Goal: Task Accomplishment & Management: Manage account settings

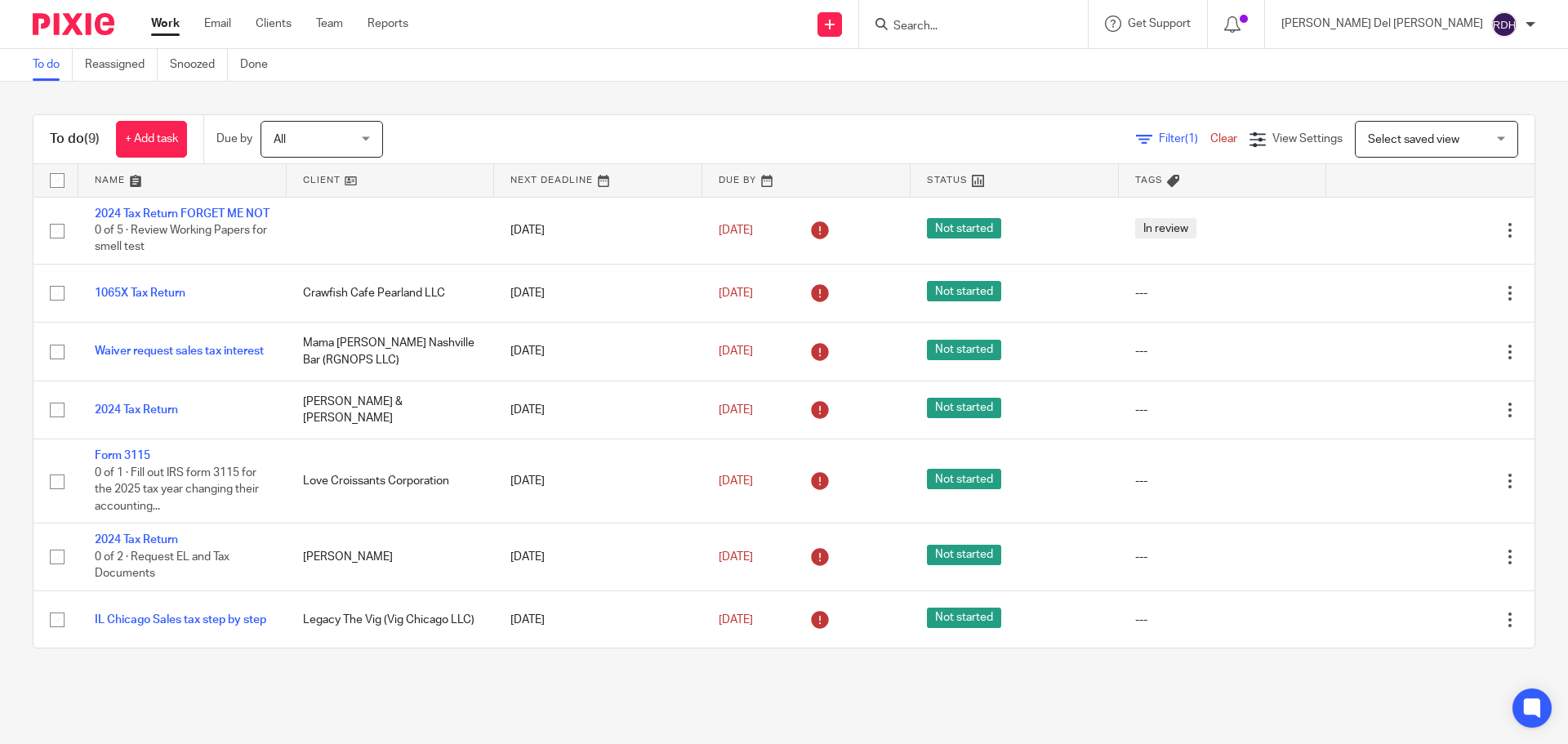
drag, startPoint x: 1040, startPoint y: 24, endPoint x: 1044, endPoint y: 55, distance: 31.3
click at [1044, 55] on body "Work Email Clients Team Reports Work Email Clients Team Reports Settings Send n…" at bounding box center [784, 372] width 1568 height 744
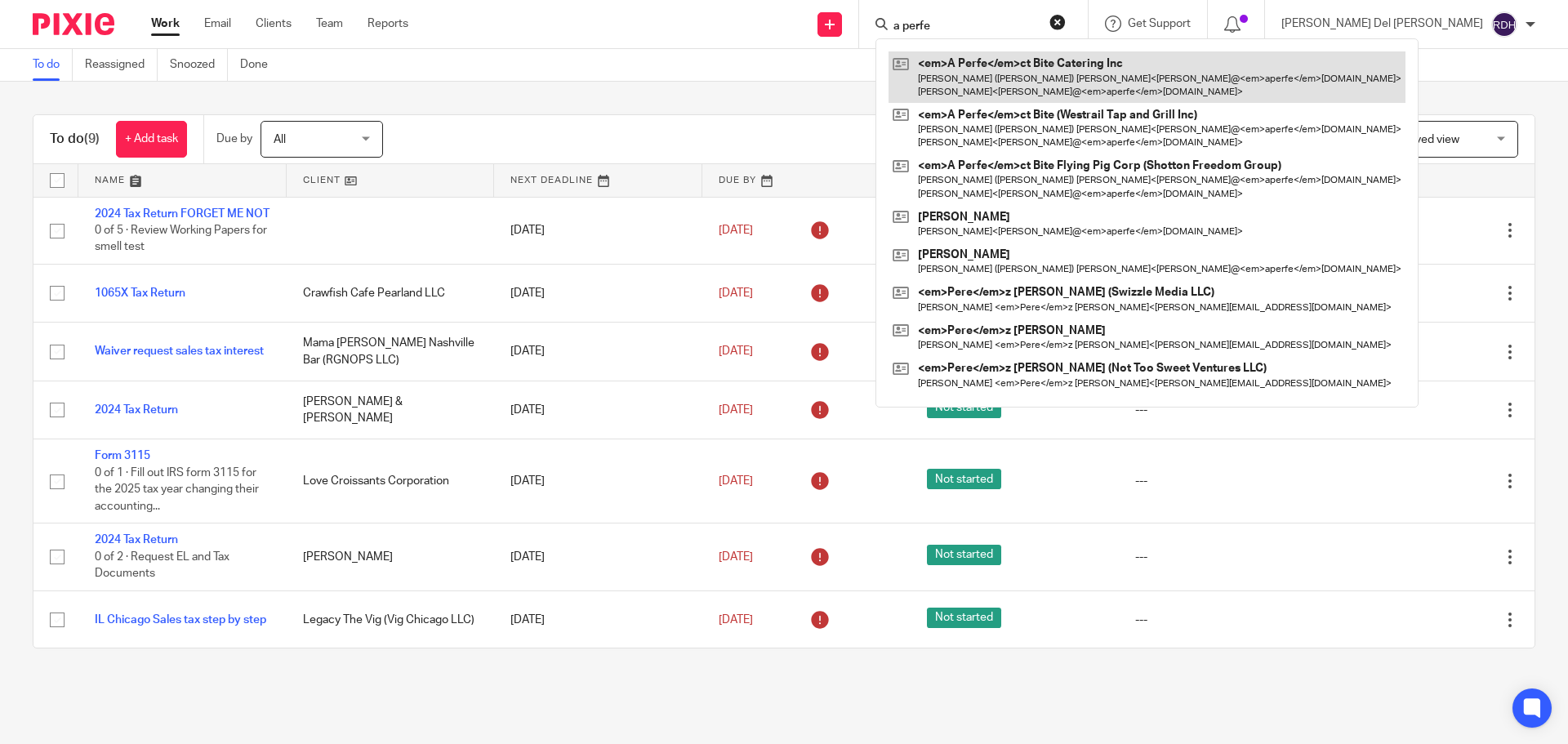
type input "a perfe"
click at [1216, 65] on link at bounding box center [1147, 76] width 517 height 50
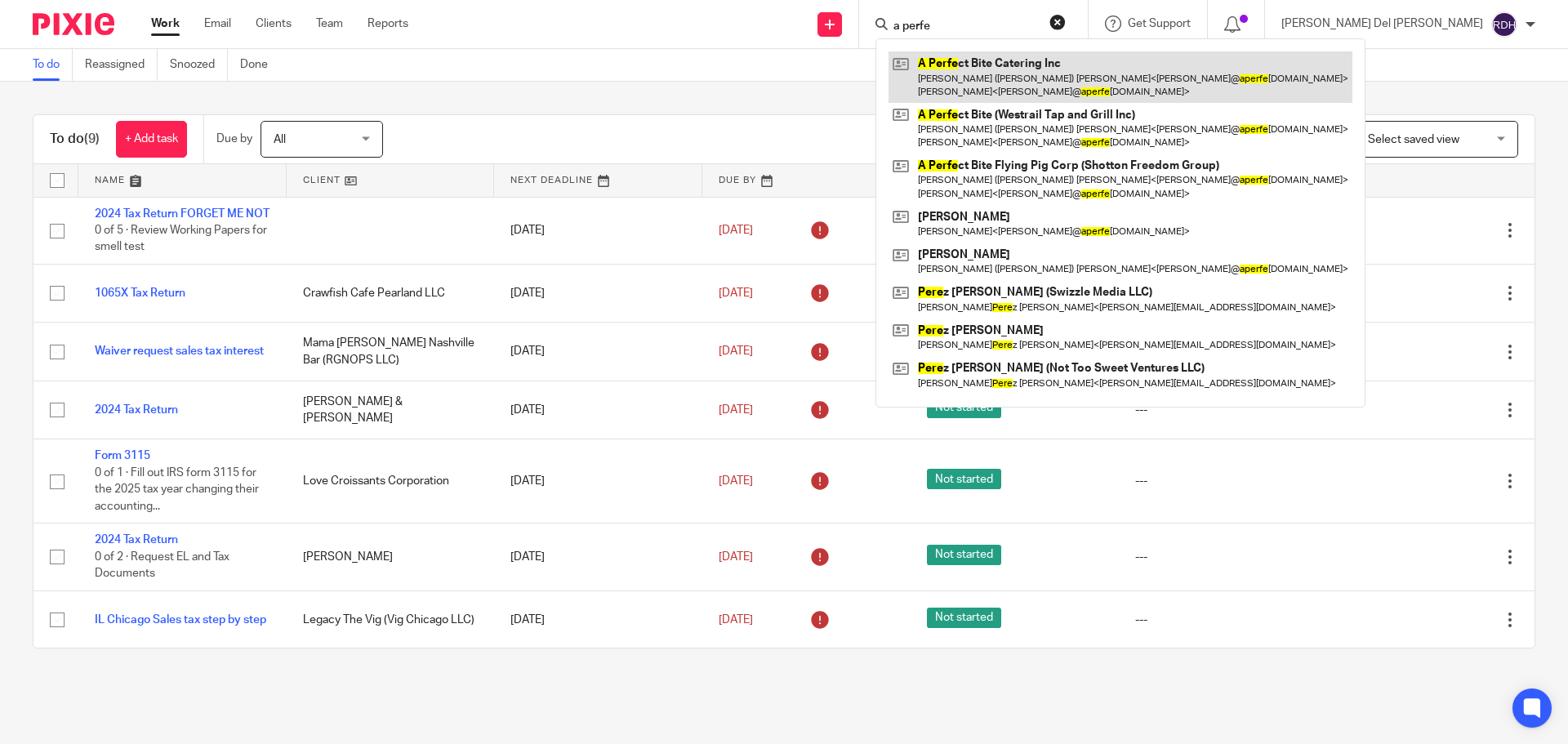
click at [1124, 78] on link at bounding box center [1119, 76] width 463 height 50
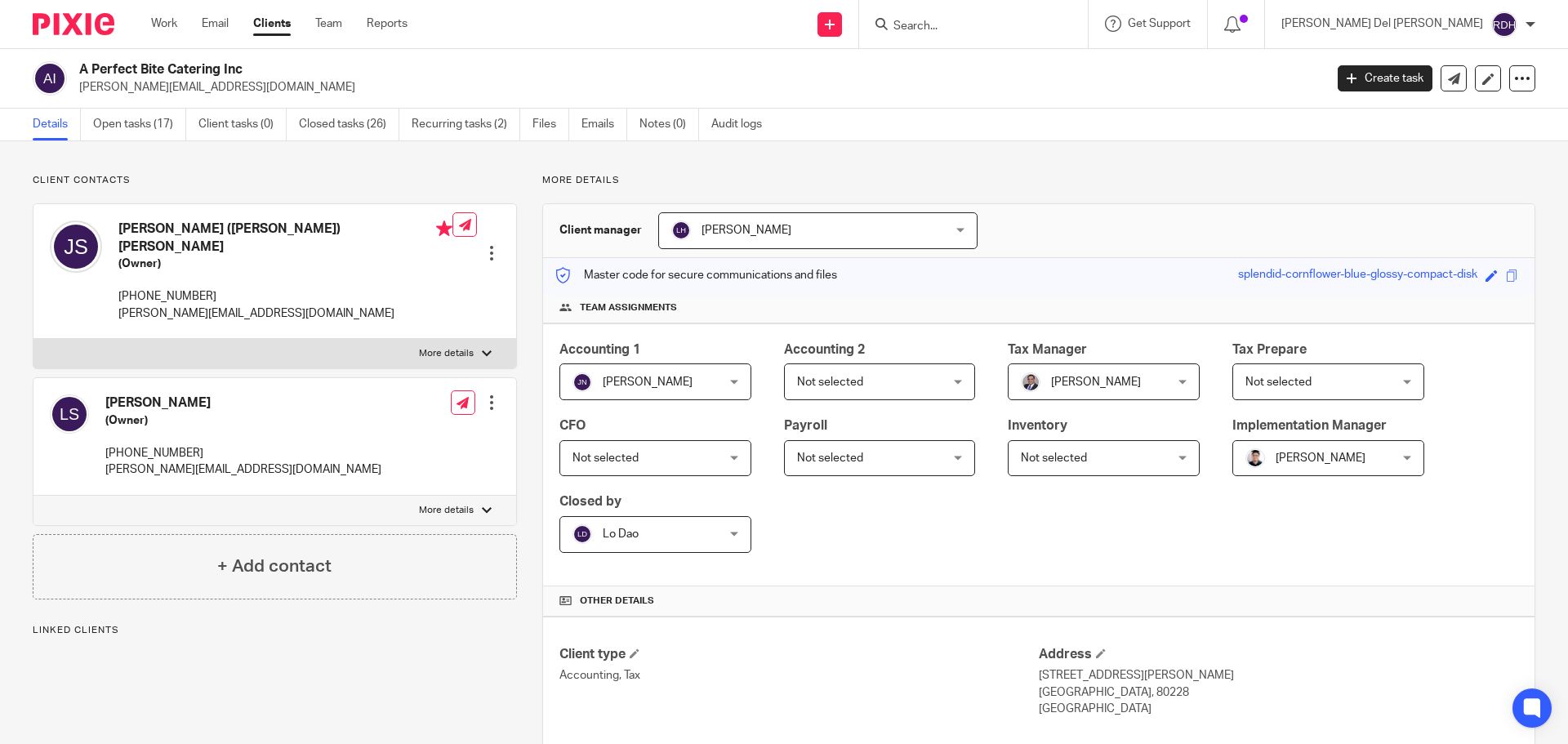
scroll to position [269, 0]
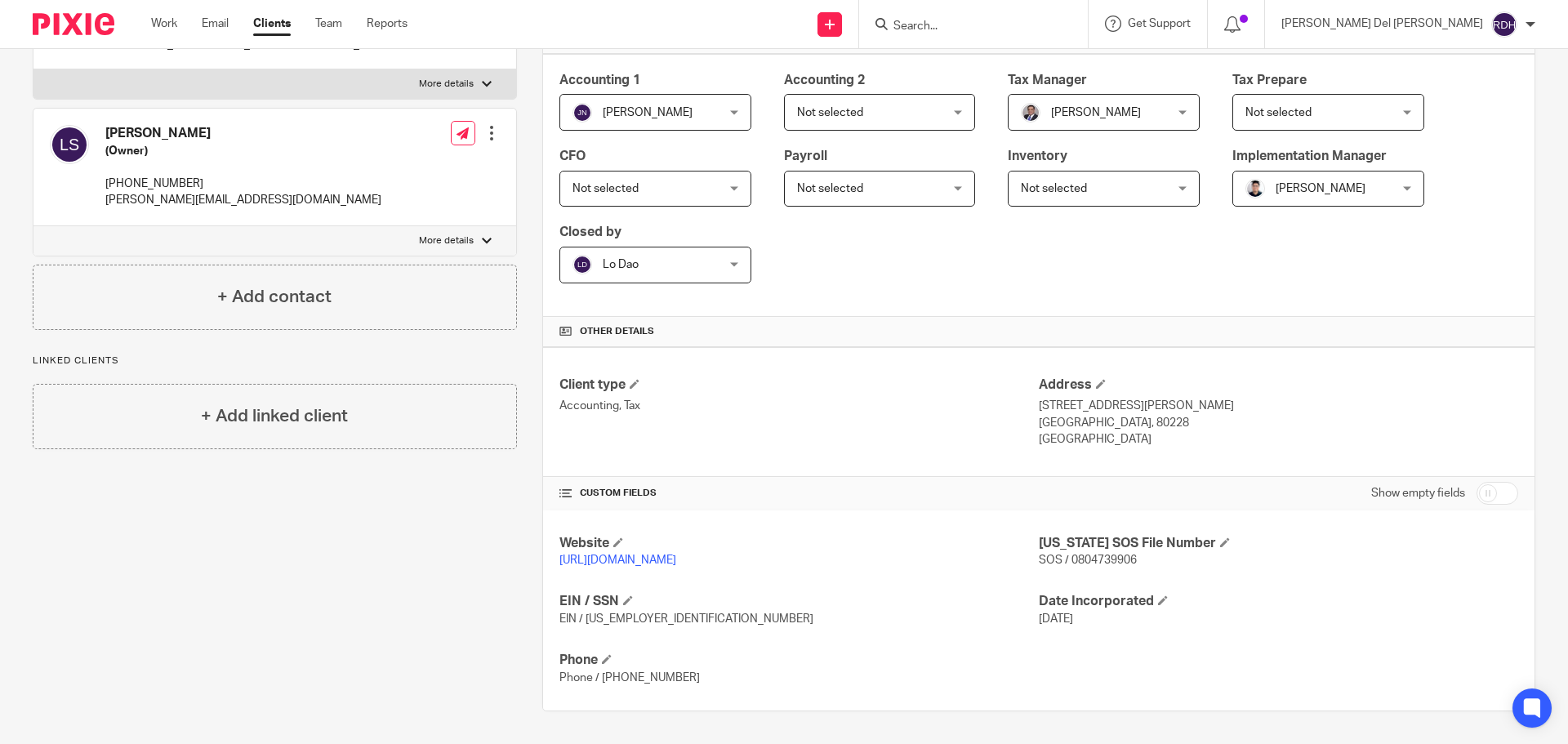
click at [1499, 486] on input "checkbox" at bounding box center [1497, 493] width 41 height 23
checkbox input "true"
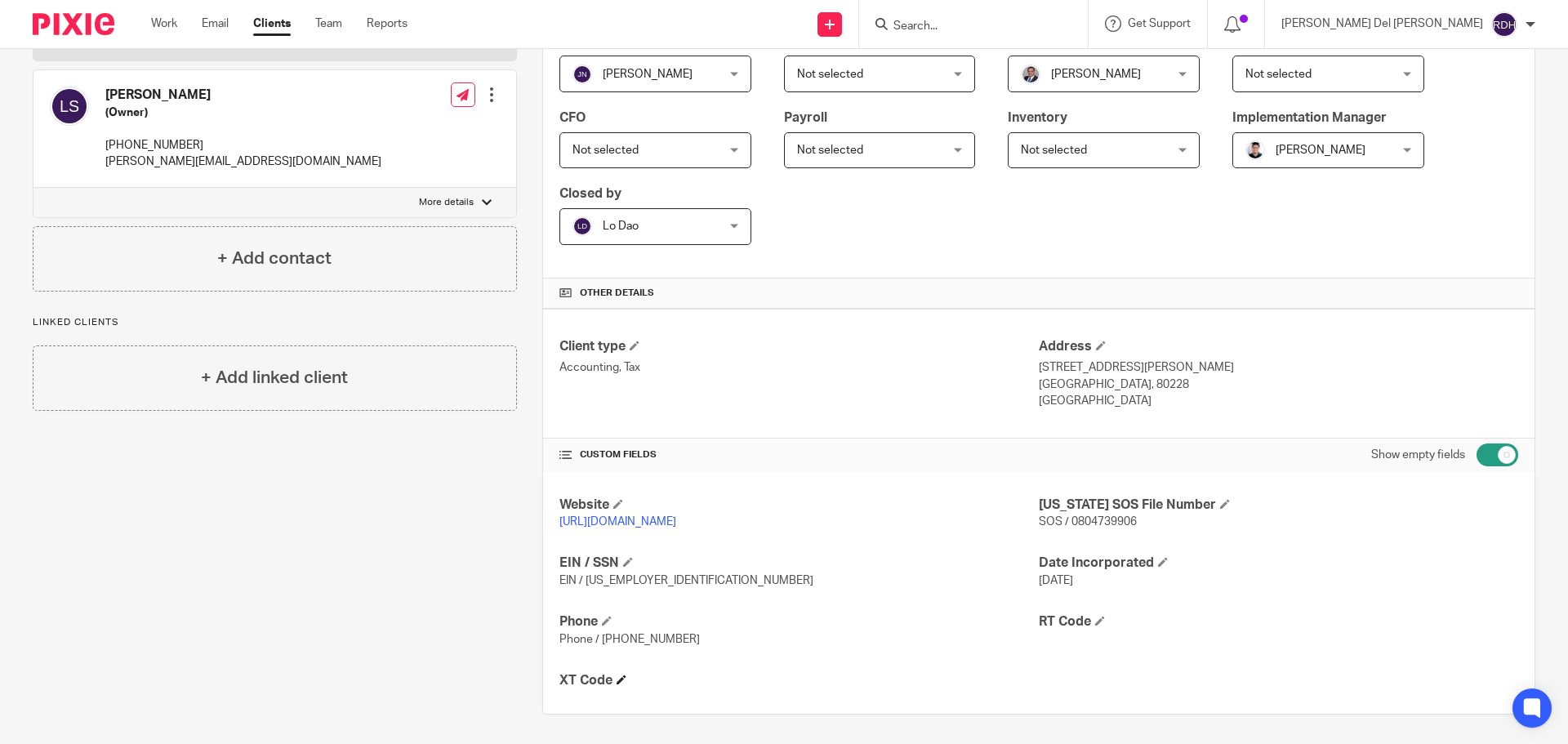
scroll to position [311, 0]
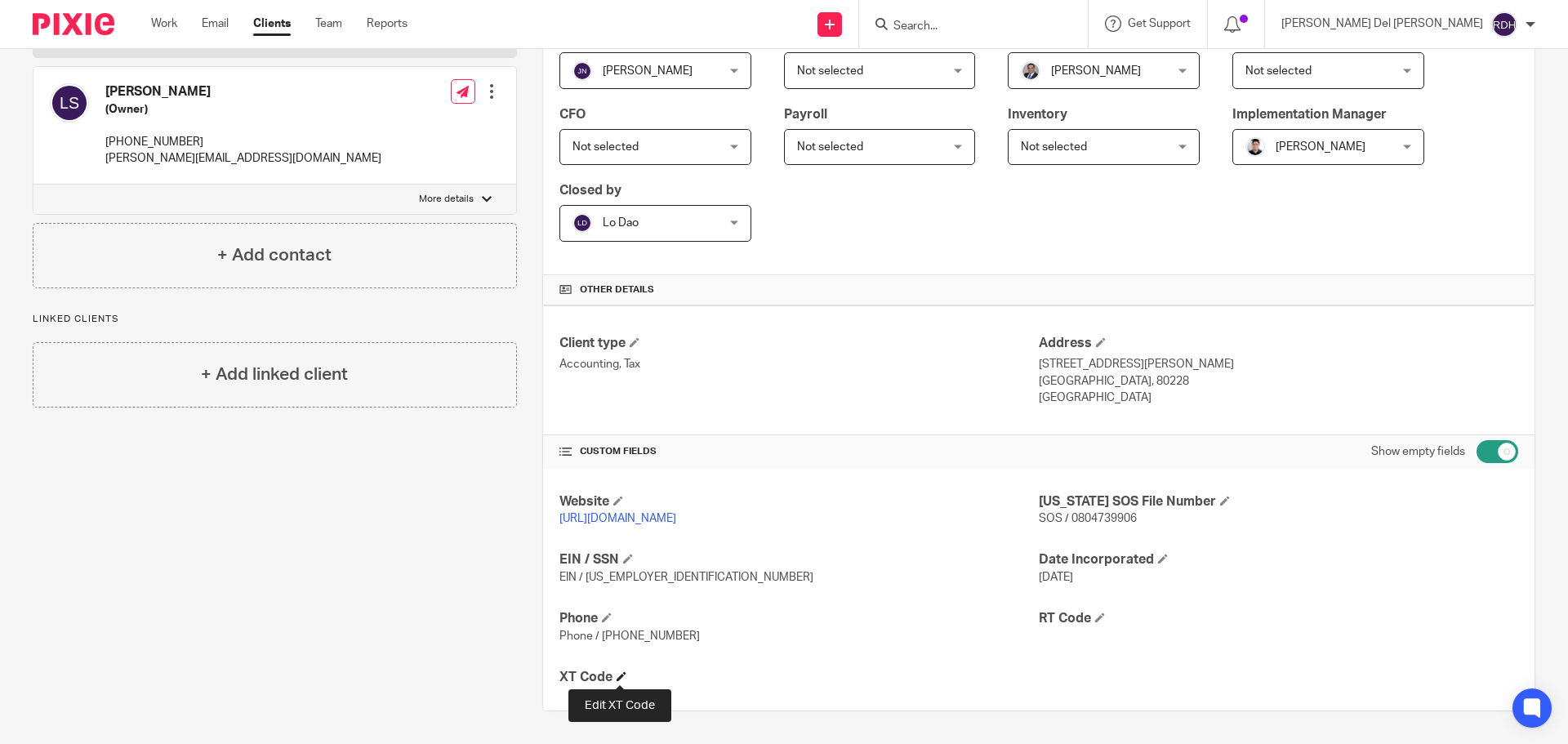
click at [616, 673] on span at bounding box center [621, 676] width 10 height 10
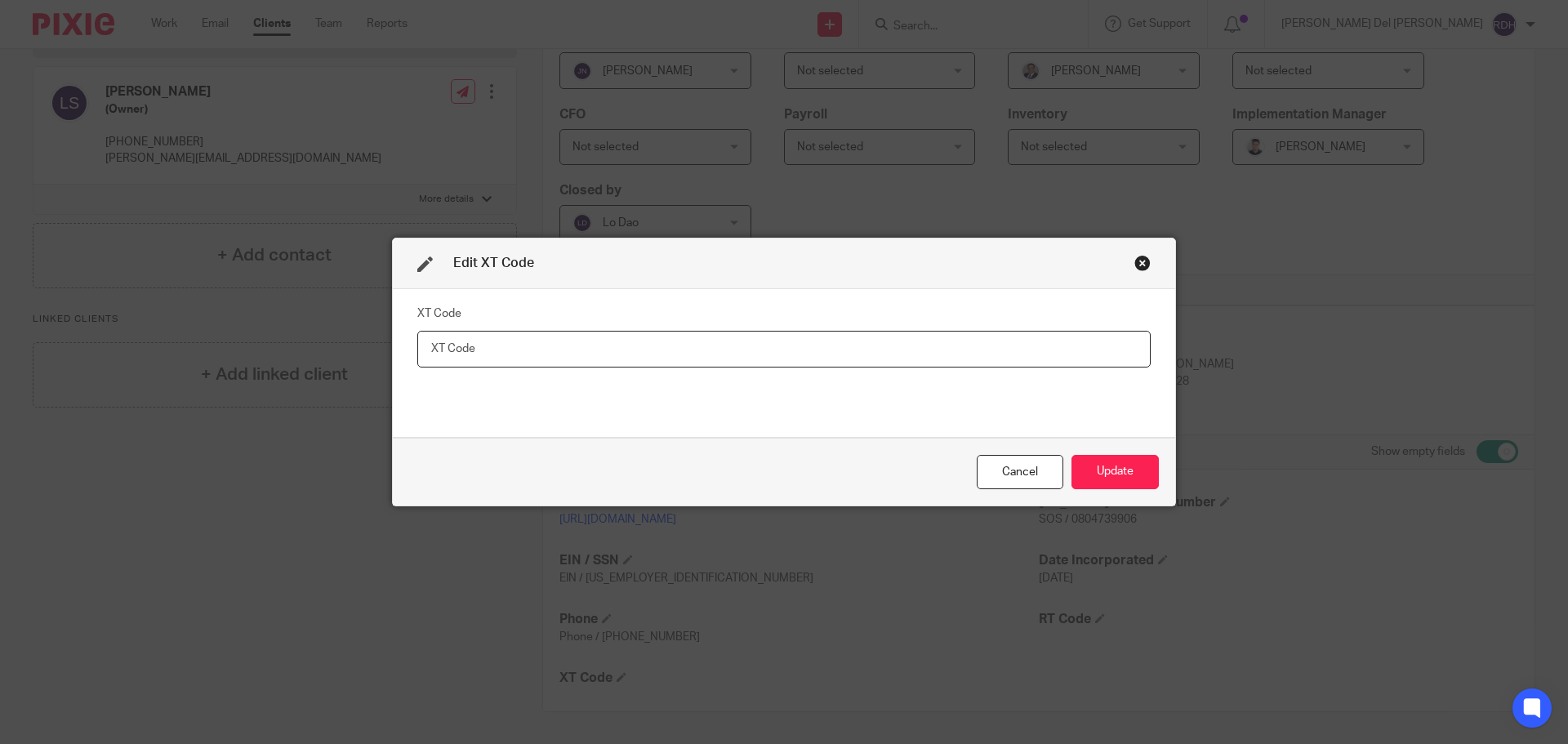
drag, startPoint x: 496, startPoint y: 351, endPoint x: 481, endPoint y: 351, distance: 15.0
click at [487, 351] on input "text" at bounding box center [784, 348] width 734 height 36
paste input "xt848520"
type input "xt848520"
click at [1113, 472] on button "Update" at bounding box center [1115, 472] width 88 height 36
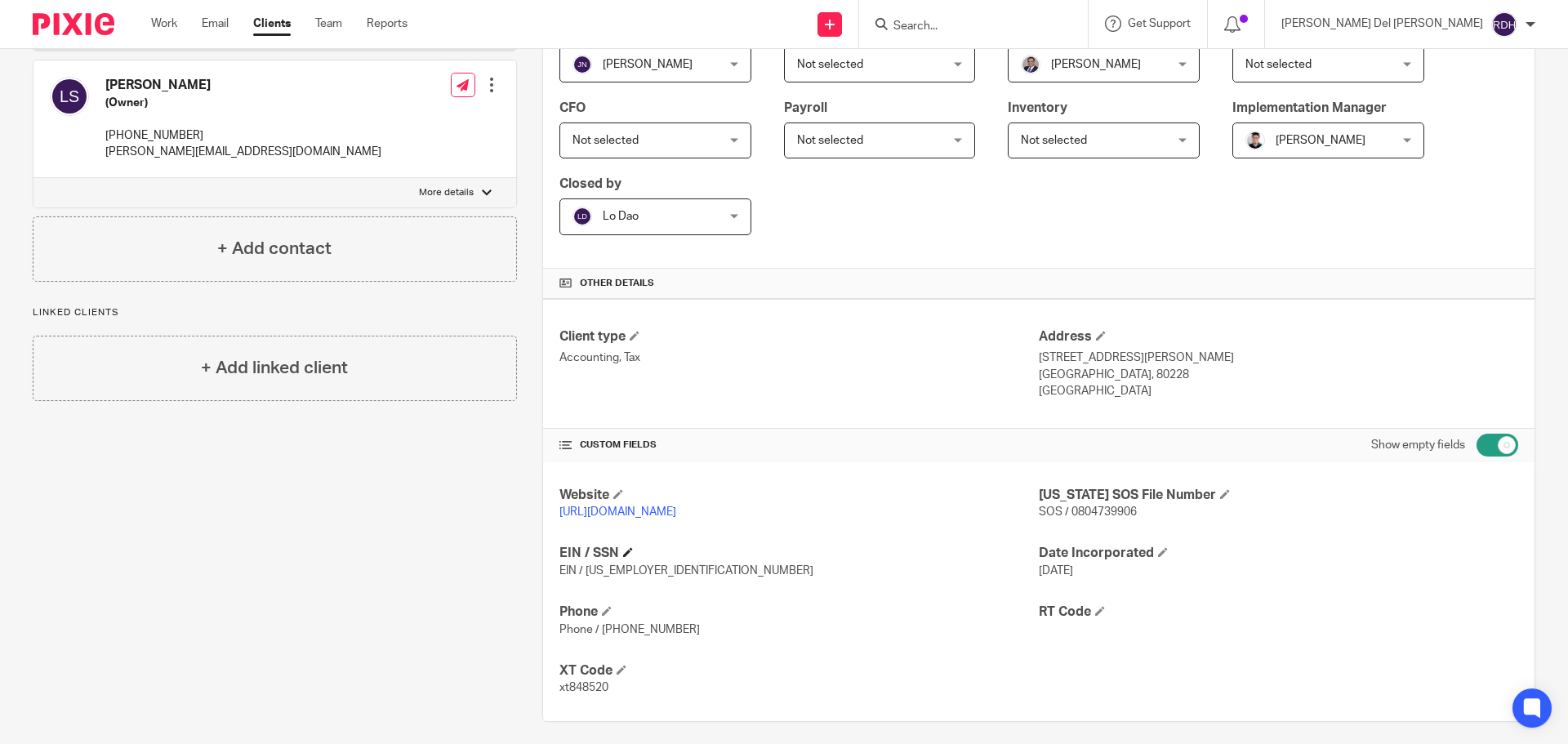
scroll to position [328, 0]
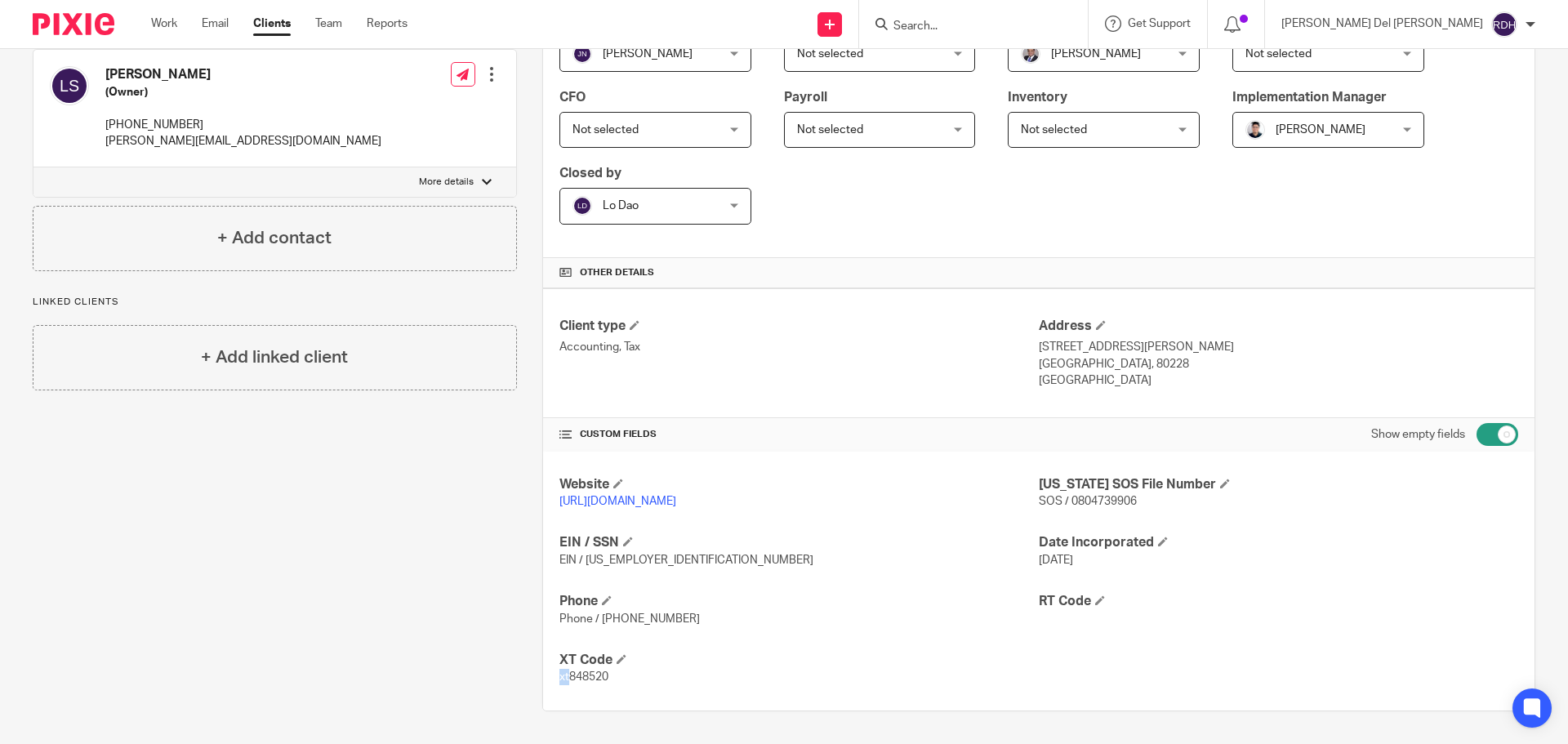
drag, startPoint x: 564, startPoint y: 677, endPoint x: 554, endPoint y: 677, distance: 10.0
click at [559, 677] on p "xt848520" at bounding box center [799, 677] width 479 height 17
click at [564, 683] on p "xt848520" at bounding box center [799, 677] width 479 height 17
click at [606, 692] on div "Website https://www.aperfectbitecatering.com/ Texas SOS File Number SOS / 08047…" at bounding box center [1038, 581] width 991 height 258
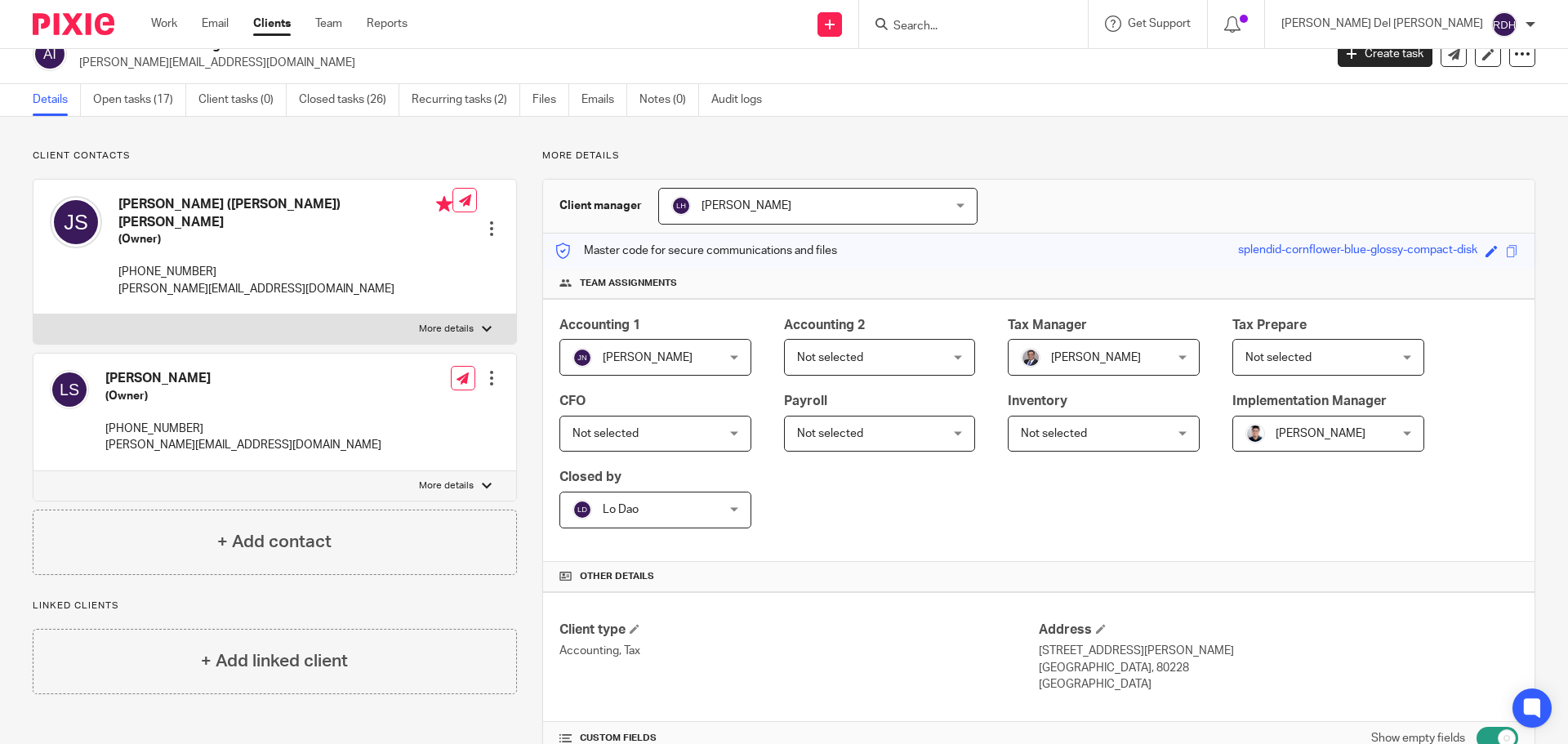
scroll to position [0, 0]
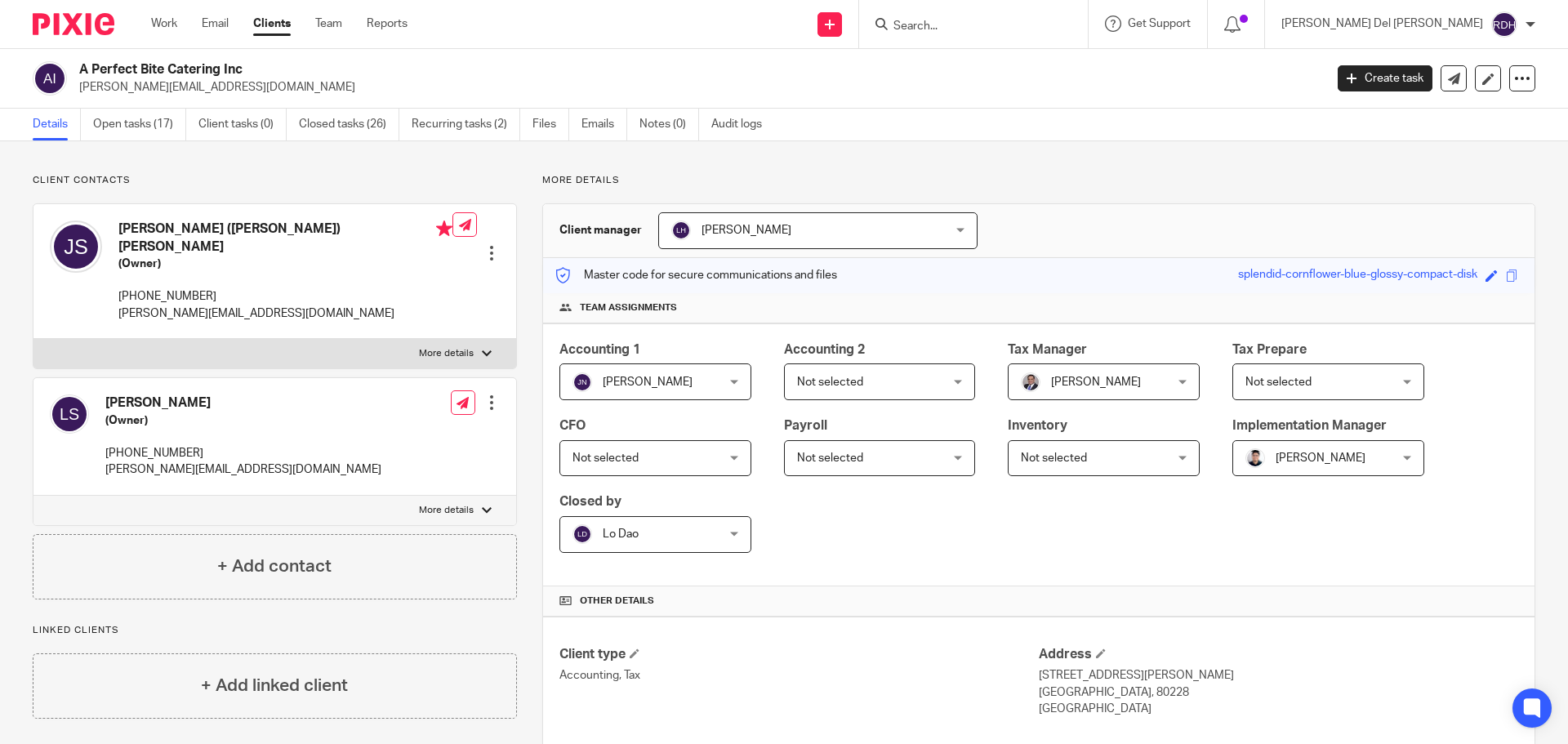
click at [1038, 22] on input "Search" at bounding box center [965, 27] width 147 height 15
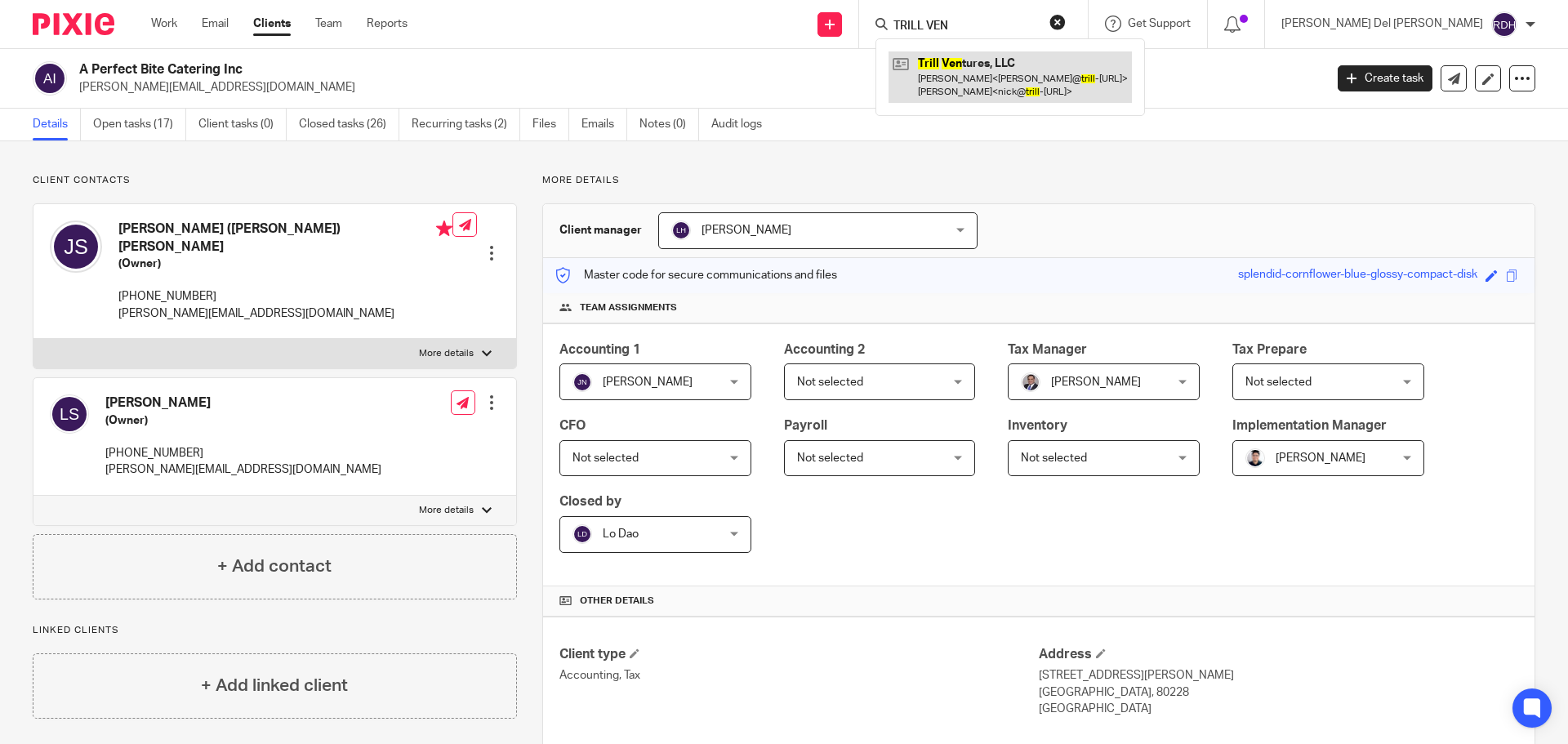
type input "TRILL VEN"
click at [1092, 78] on link at bounding box center [1010, 76] width 244 height 50
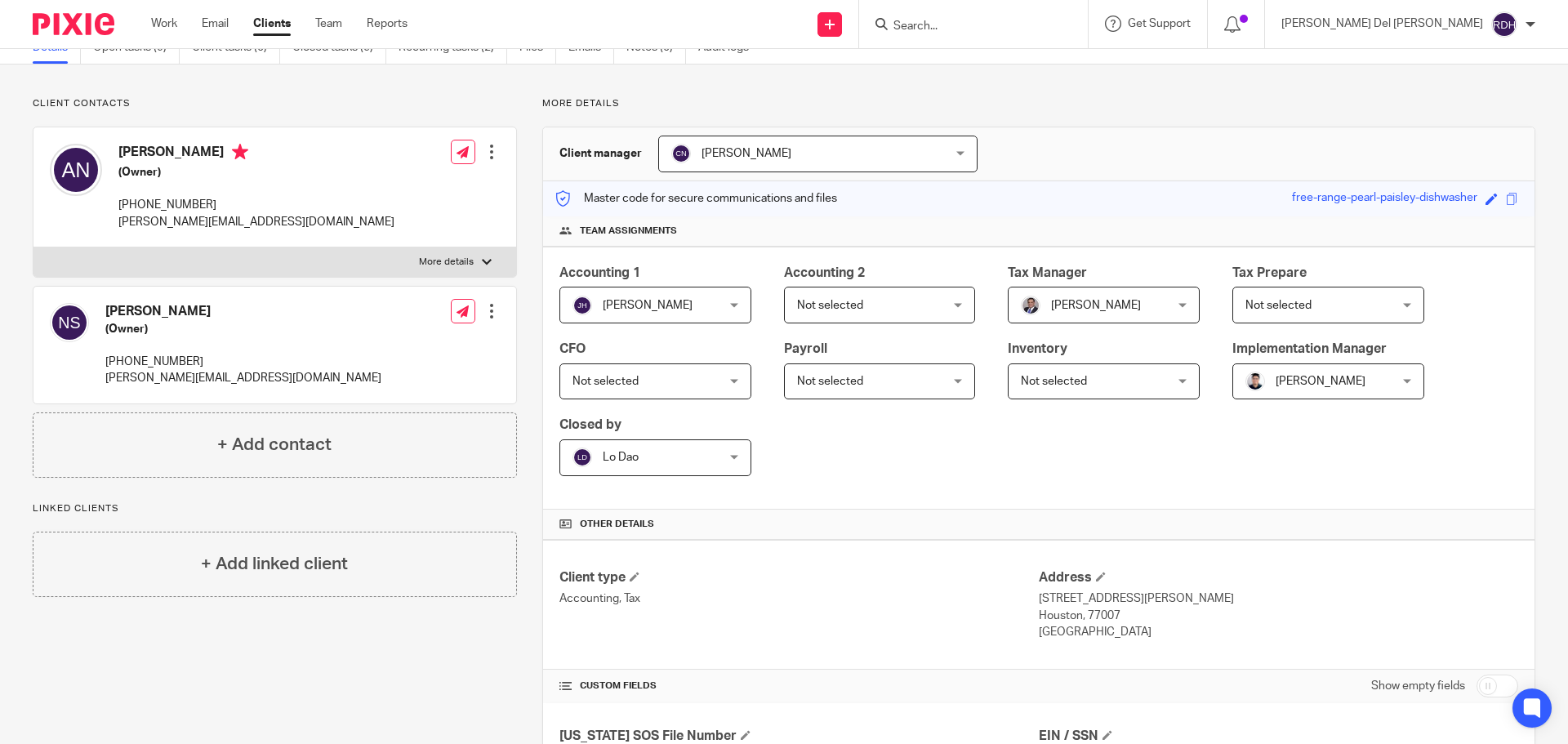
scroll to position [211, 0]
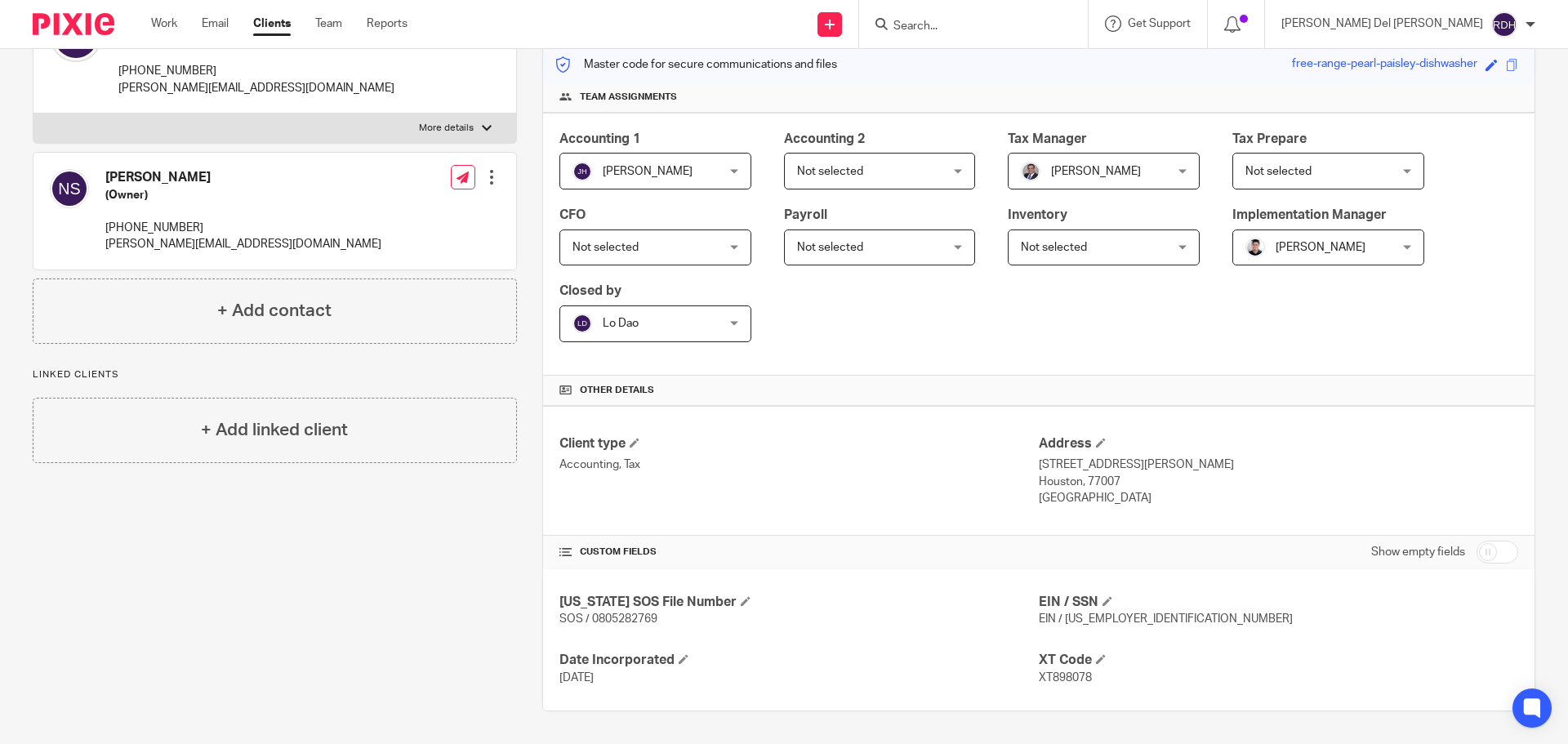
click at [1498, 549] on input "checkbox" at bounding box center [1497, 552] width 41 height 23
checkbox input "true"
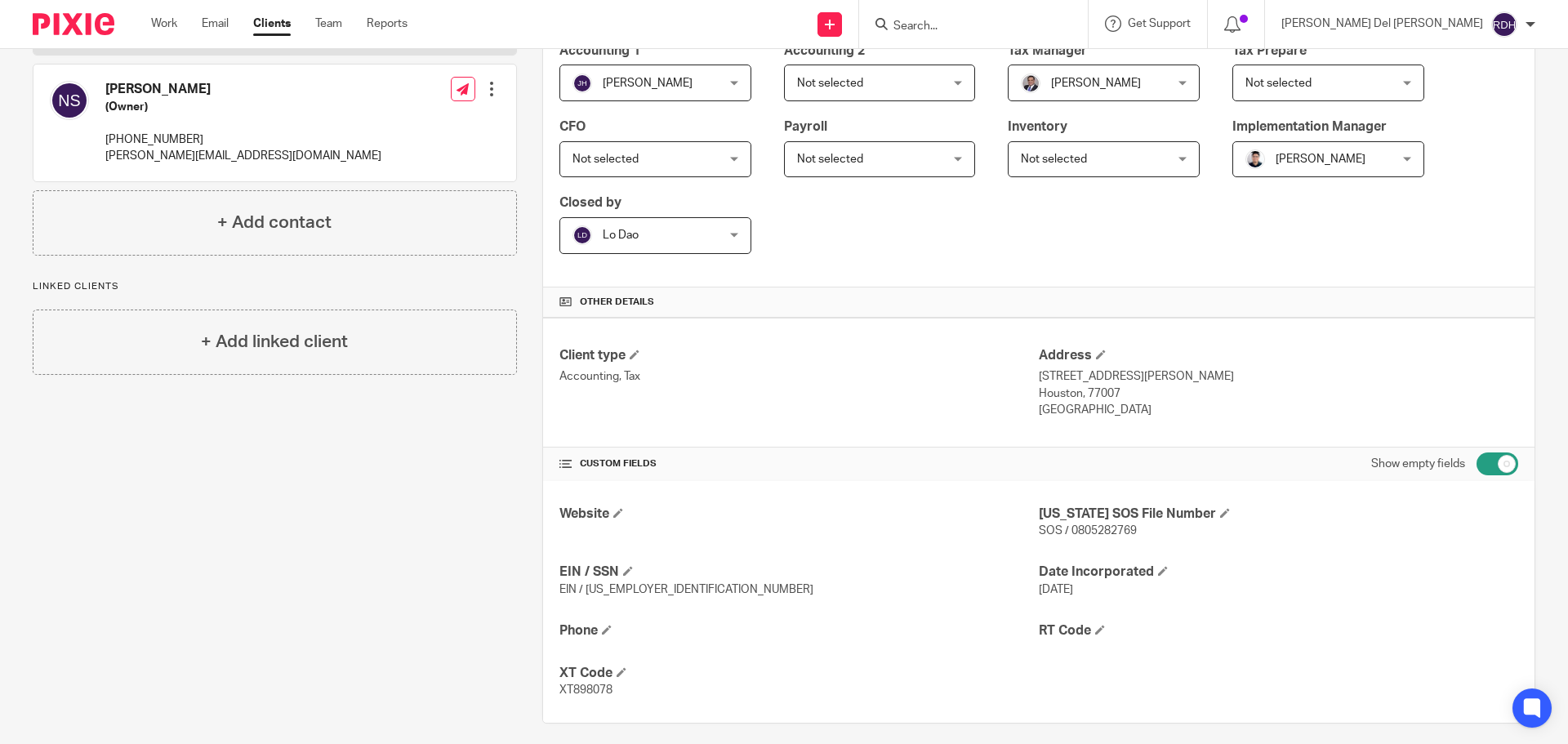
scroll to position [311, 0]
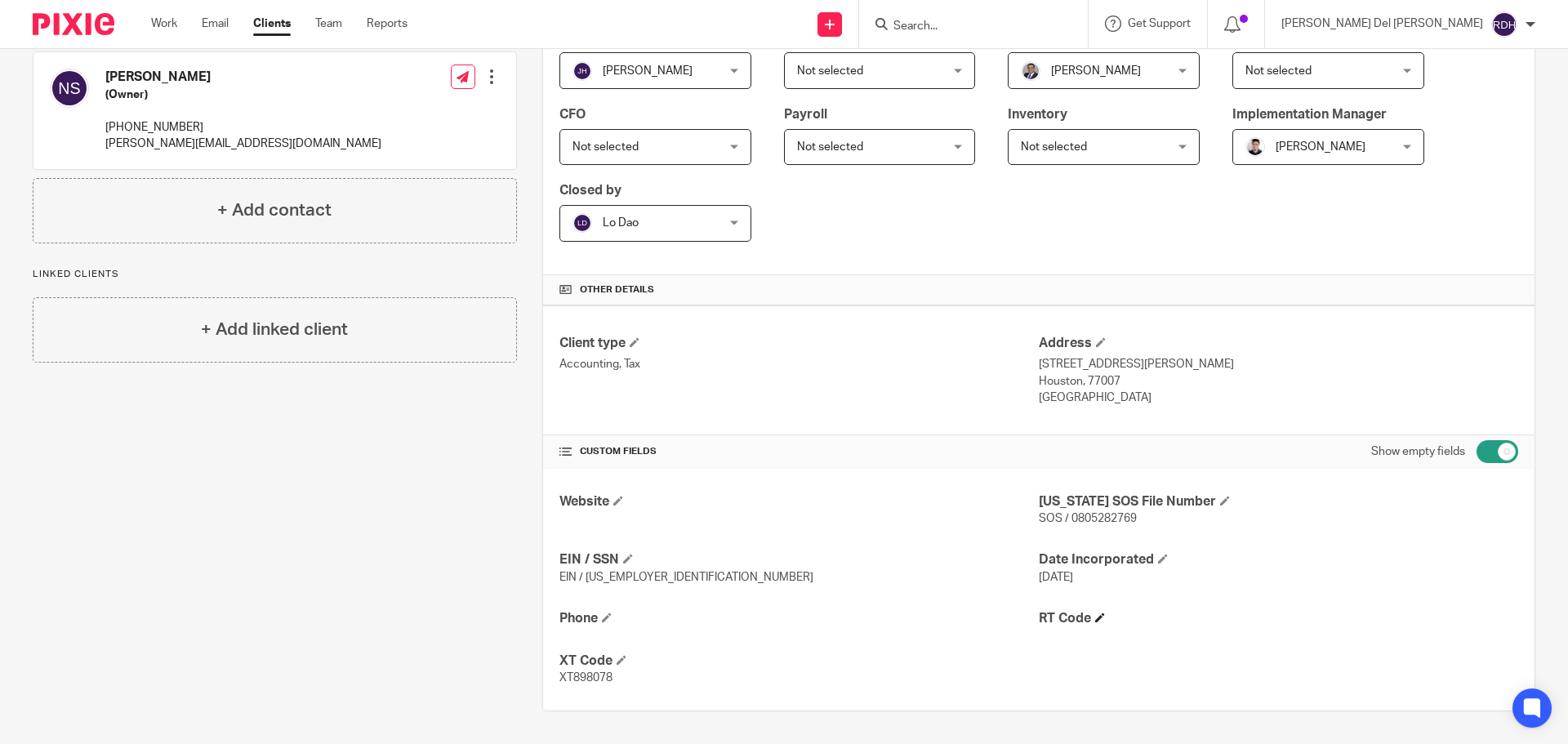
click at [1099, 614] on span at bounding box center [1100, 617] width 10 height 10
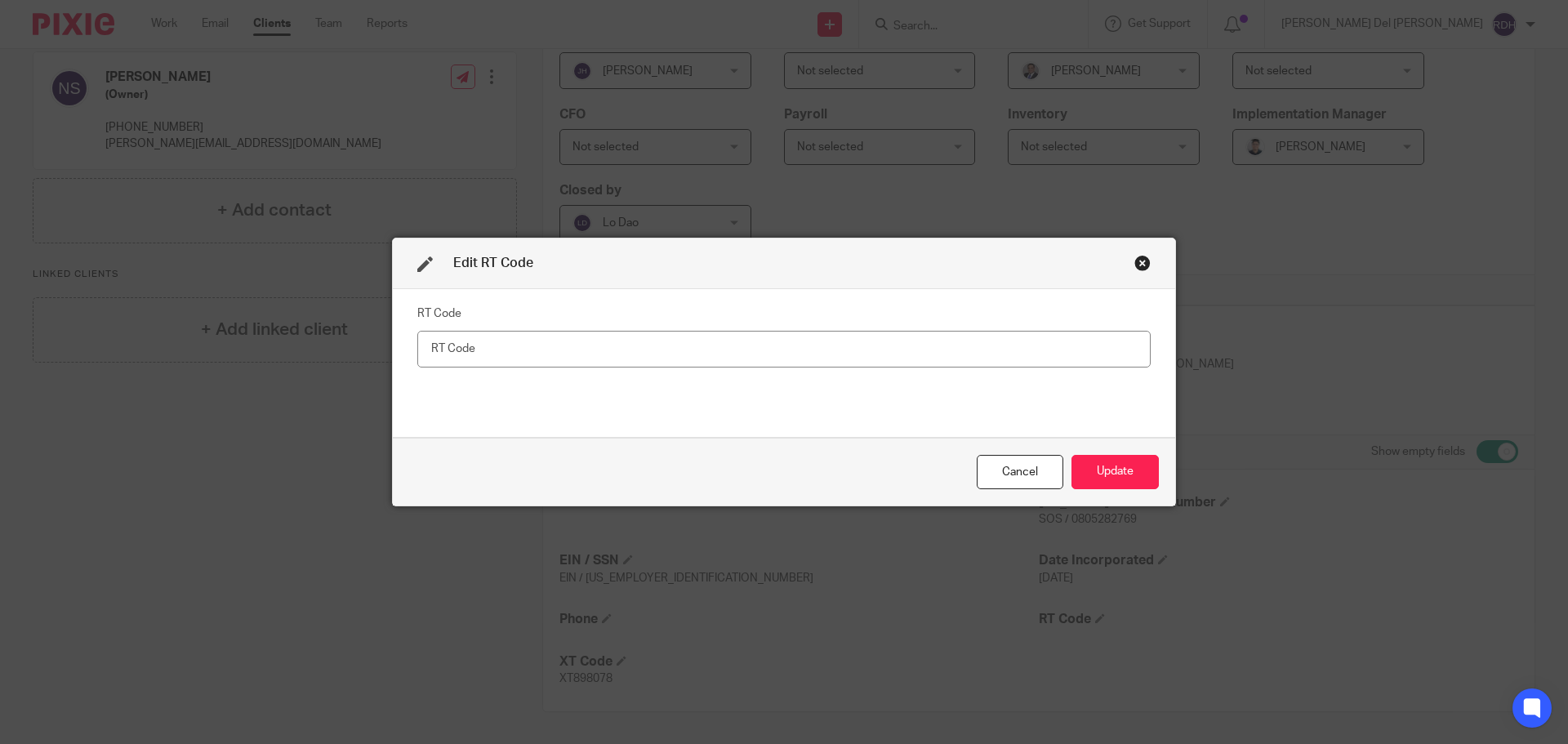
drag, startPoint x: 484, startPoint y: 334, endPoint x: 494, endPoint y: 332, distance: 10.2
click at [485, 334] on input "text" at bounding box center [784, 348] width 734 height 36
paste input "RT279712"
type input "RT279712"
click at [1101, 472] on button "Update" at bounding box center [1115, 472] width 88 height 36
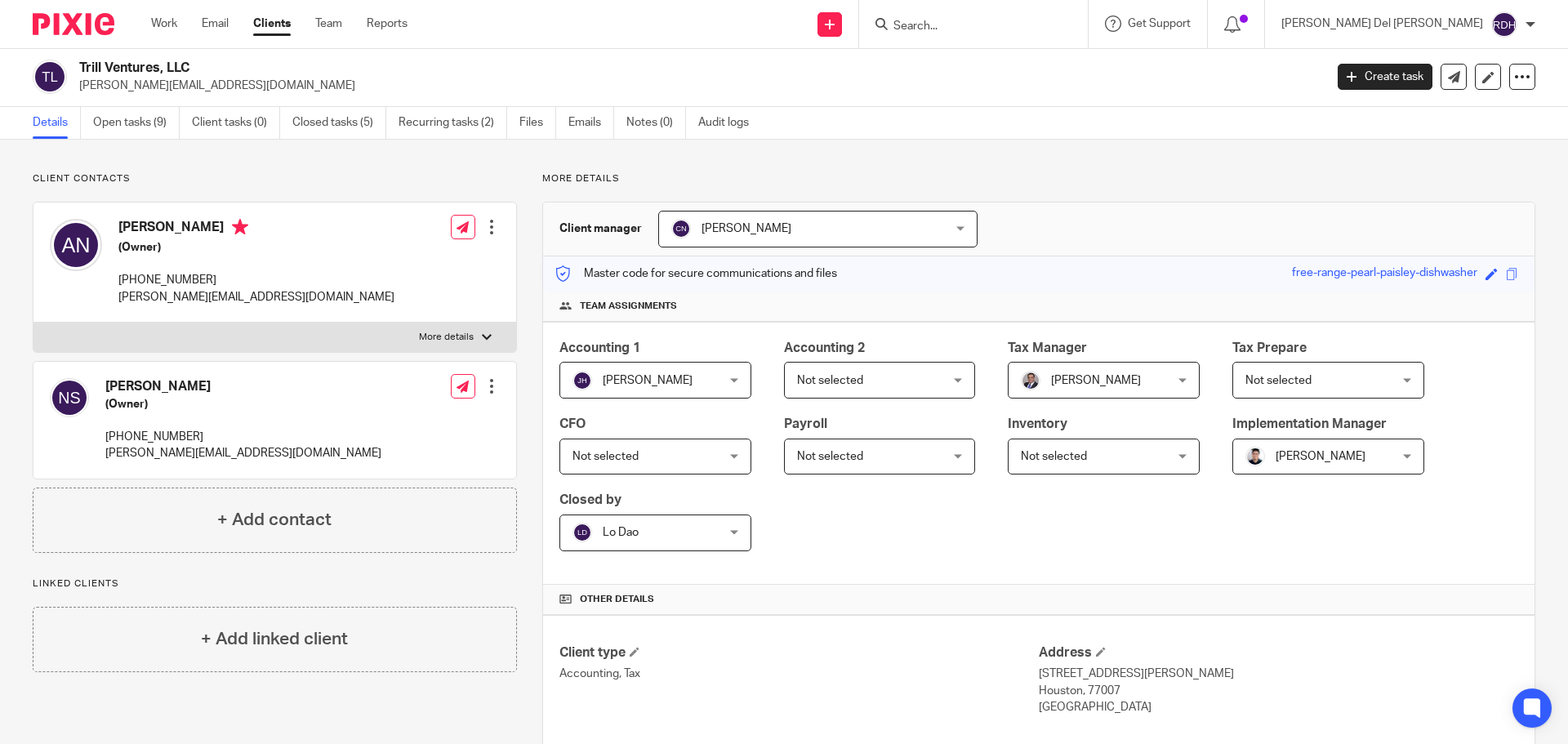
scroll to position [0, 0]
